Goal: Check status

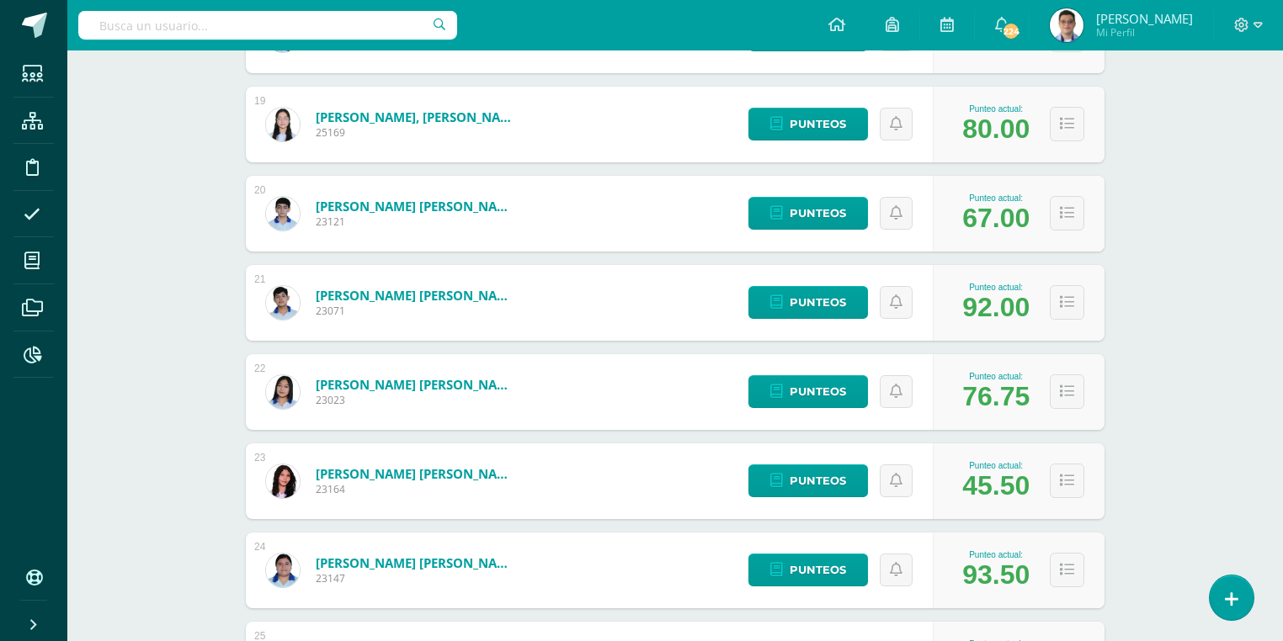
click at [290, 30] on input "text" at bounding box center [267, 25] width 379 height 29
type input "[PERSON_NAME]"
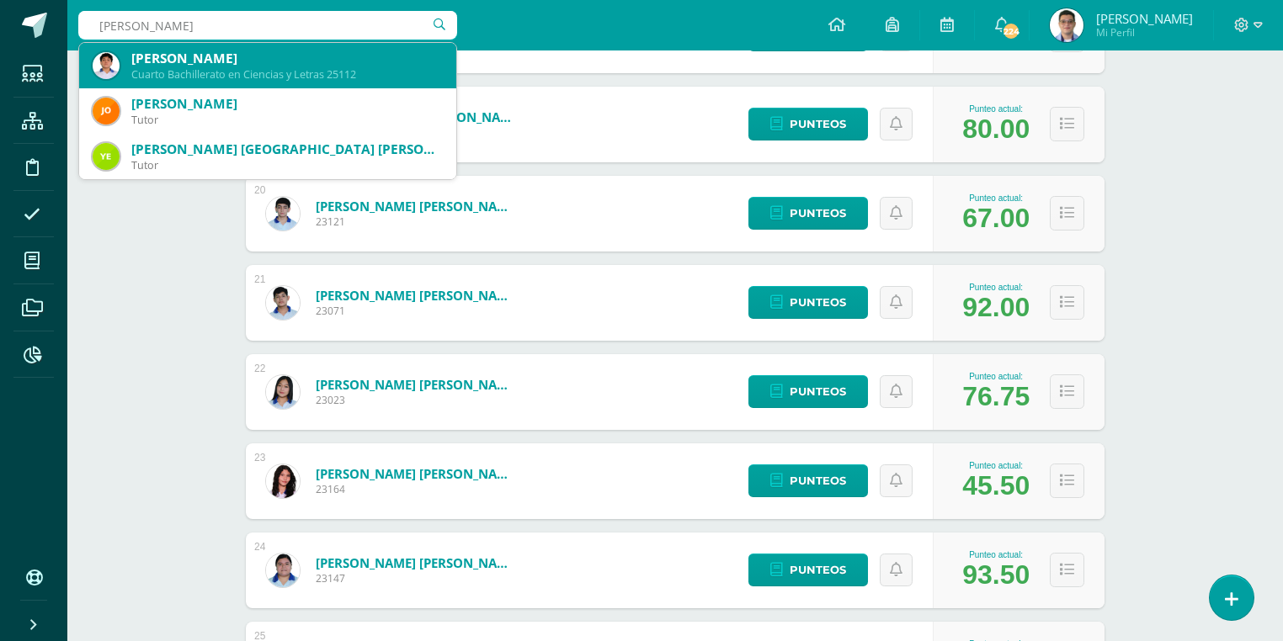
click at [236, 77] on div "Cuarto Bachillerato en Ciencias y Letras 25112" at bounding box center [286, 74] width 311 height 14
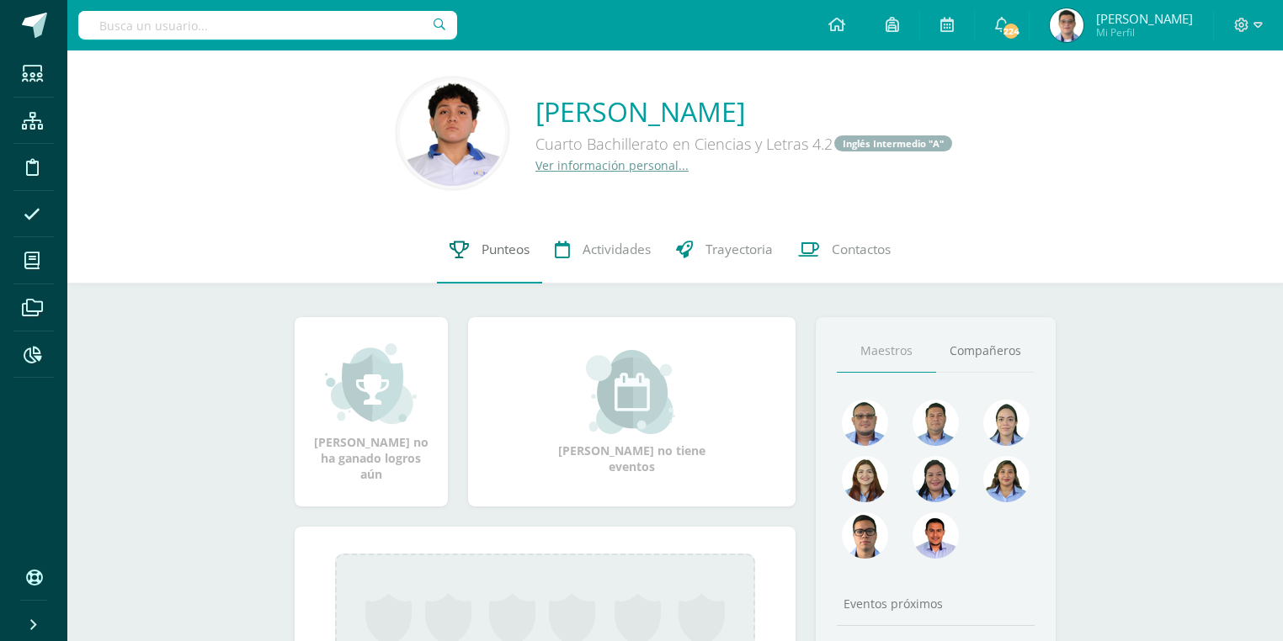
click at [455, 248] on icon at bounding box center [458, 250] width 19 height 18
click at [482, 263] on link "Punteos" at bounding box center [489, 249] width 105 height 67
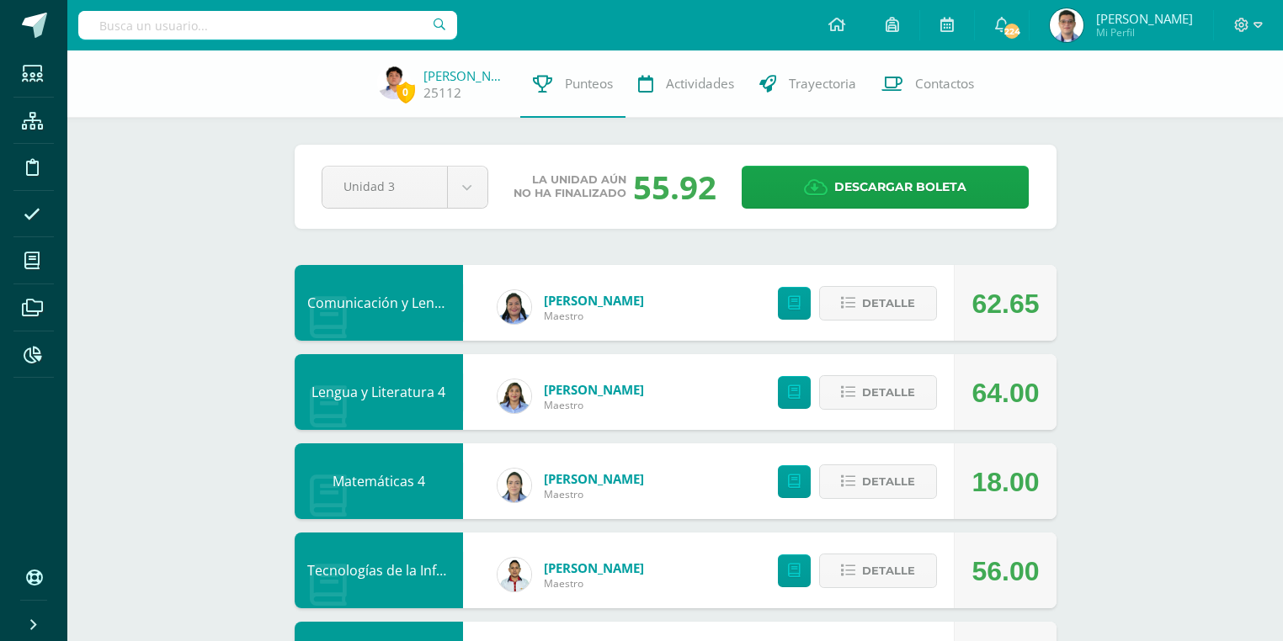
click at [818, 215] on div "Pendiente Unidad 3 Unidad 1 Unidad 2 Unidad 3 La unidad aún no ha finalizado 55…" at bounding box center [676, 187] width 762 height 84
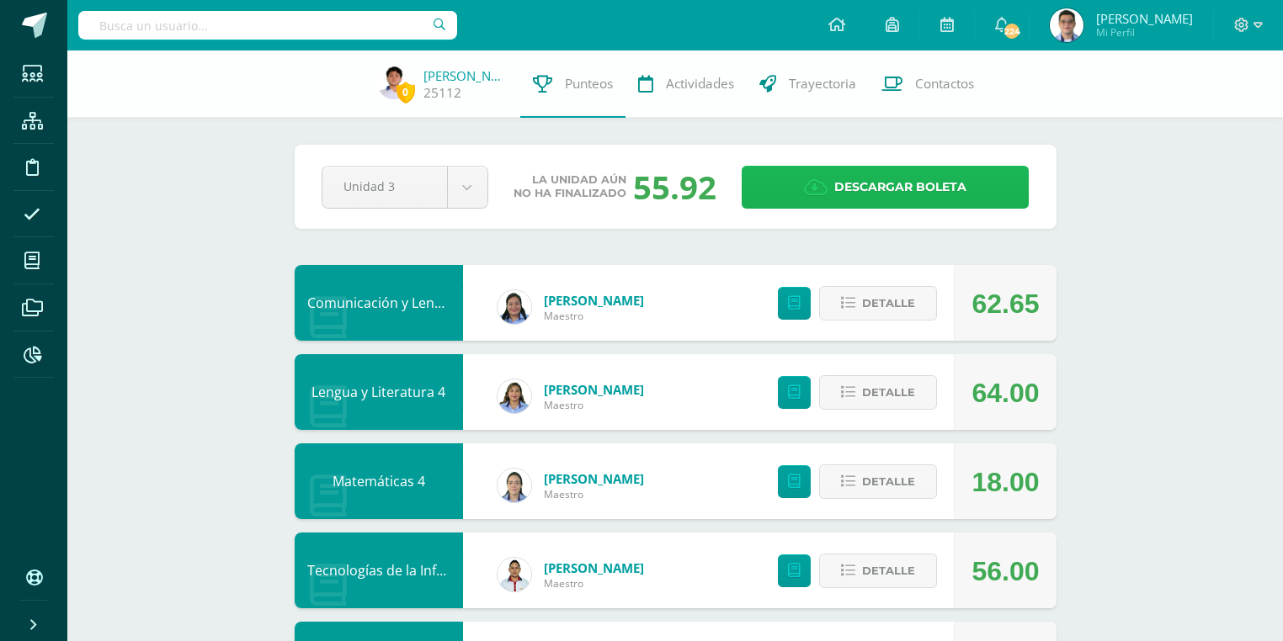
click at [826, 193] on icon at bounding box center [816, 187] width 24 height 19
